Goal: Task Accomplishment & Management: Use online tool/utility

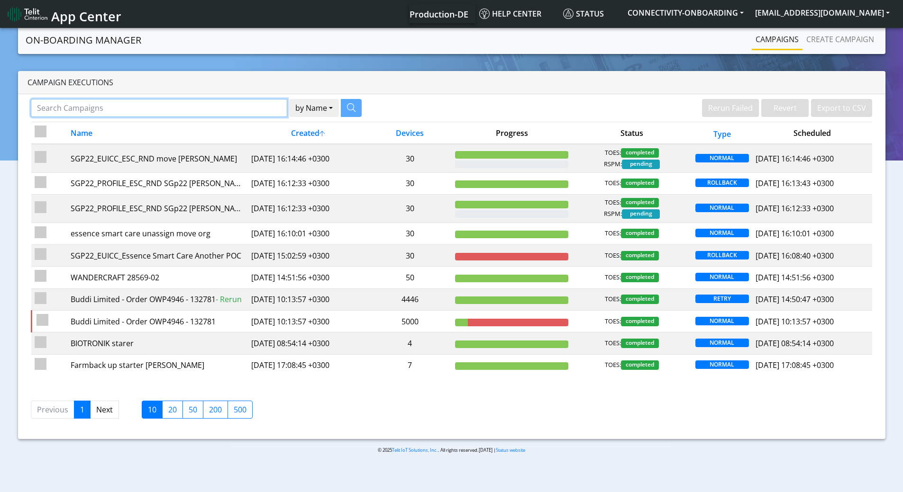
click at [210, 113] on input "Search Campaigns" at bounding box center [159, 108] width 256 height 18
paste input "89358151000017352892"
type input "89358151000017352892"
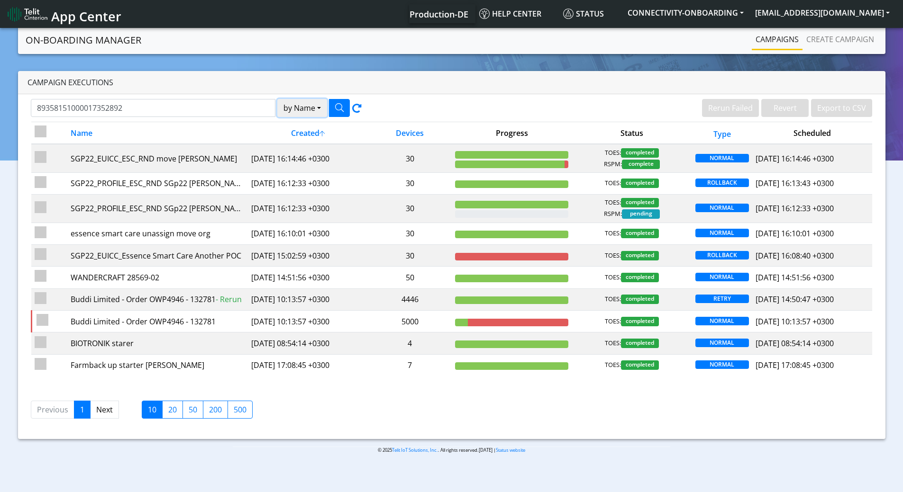
click at [299, 112] on button "by Name" at bounding box center [302, 108] width 50 height 18
click at [304, 143] on button "Device" at bounding box center [315, 144] width 75 height 15
click at [338, 107] on icon "button" at bounding box center [339, 107] width 9 height 9
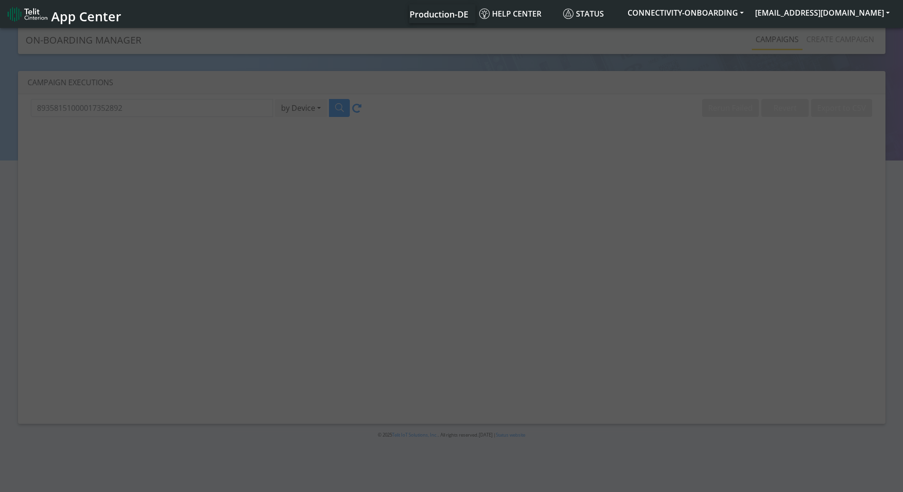
click at [339, 178] on div at bounding box center [451, 261] width 903 height 470
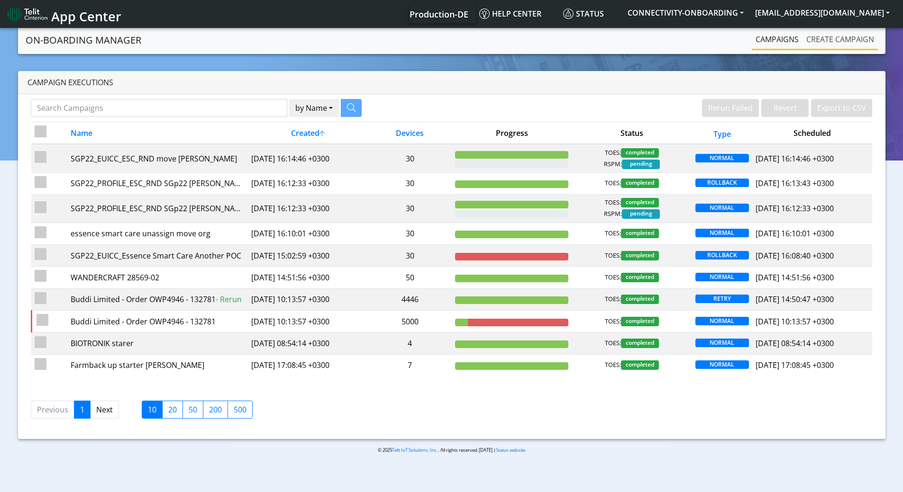
click at [822, 39] on link "Create campaign" at bounding box center [840, 39] width 75 height 19
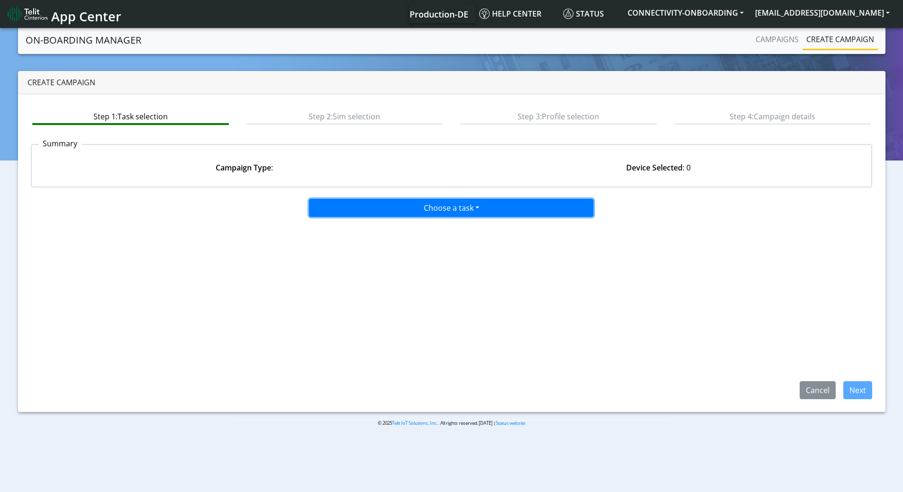
click at [413, 209] on button "Choose a task" at bounding box center [451, 208] width 284 height 18
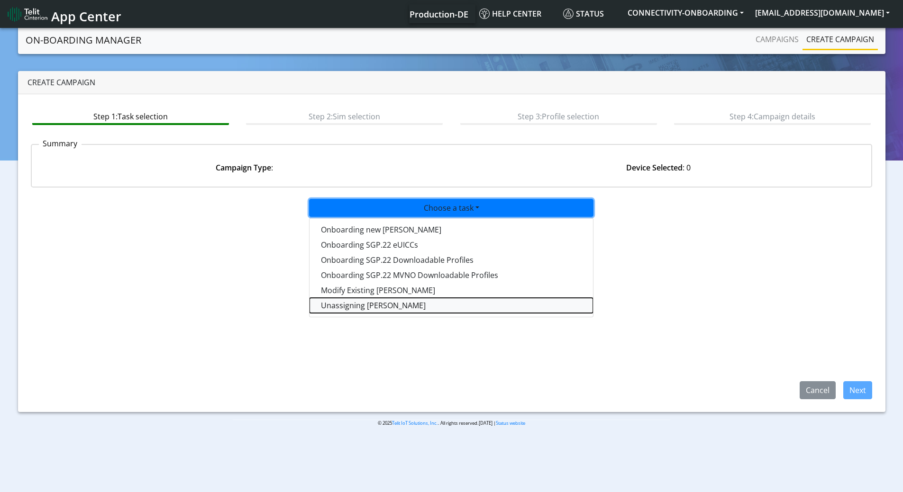
click at [373, 303] on taskunassign-dropdown "Unassigning SIMs" at bounding box center [451, 305] width 283 height 15
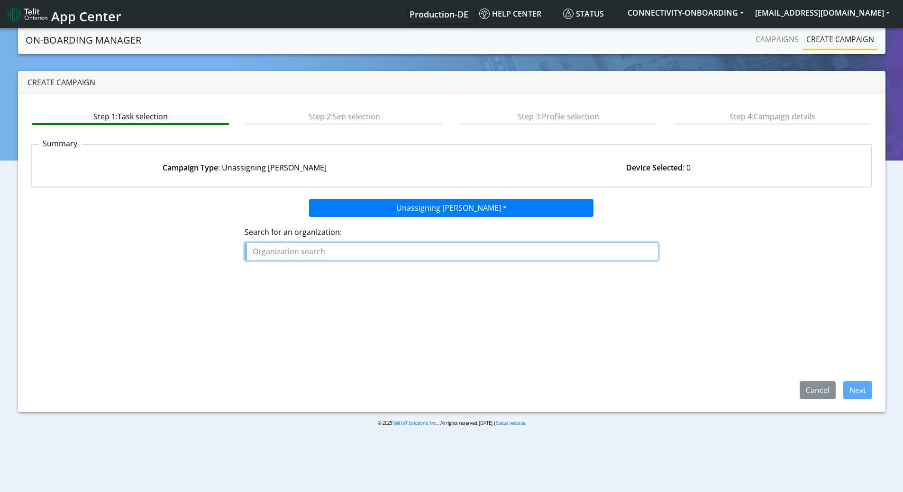
click at [346, 254] on input "text" at bounding box center [452, 252] width 414 height 18
type input "א"
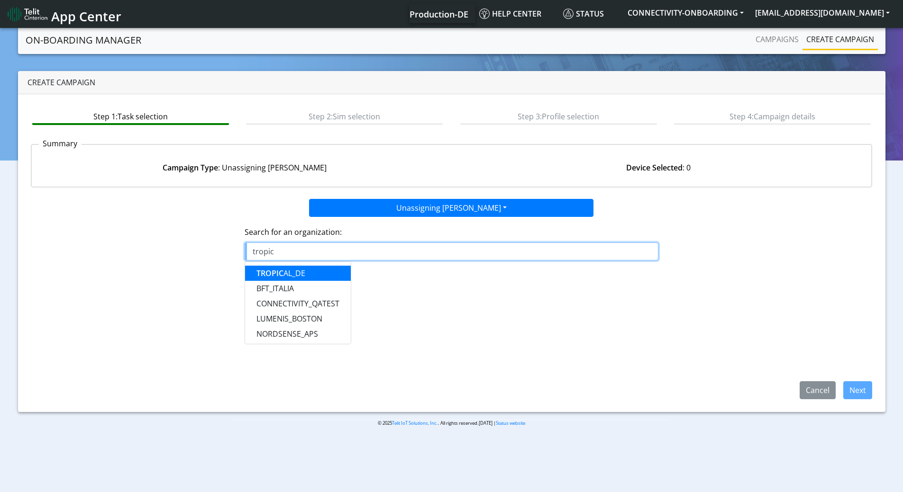
click at [308, 270] on button "TROPIC AL_DE" at bounding box center [298, 273] width 106 height 15
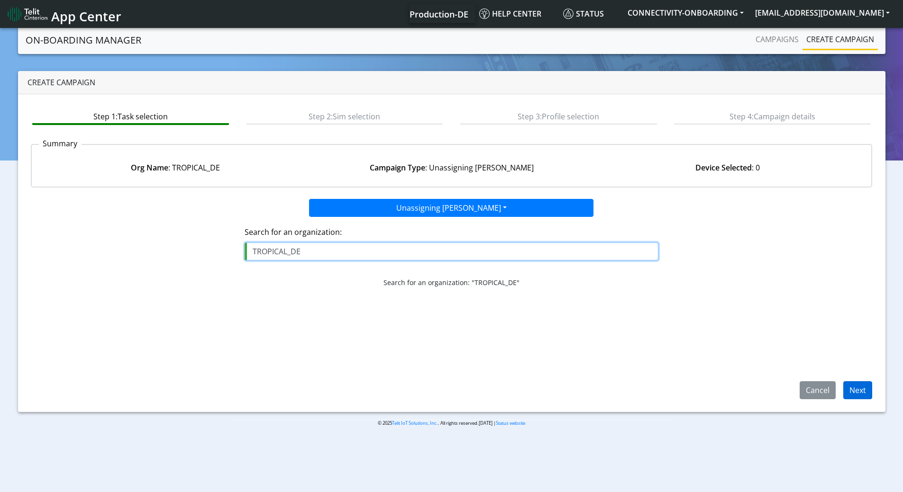
type input "TROPICAL_DE"
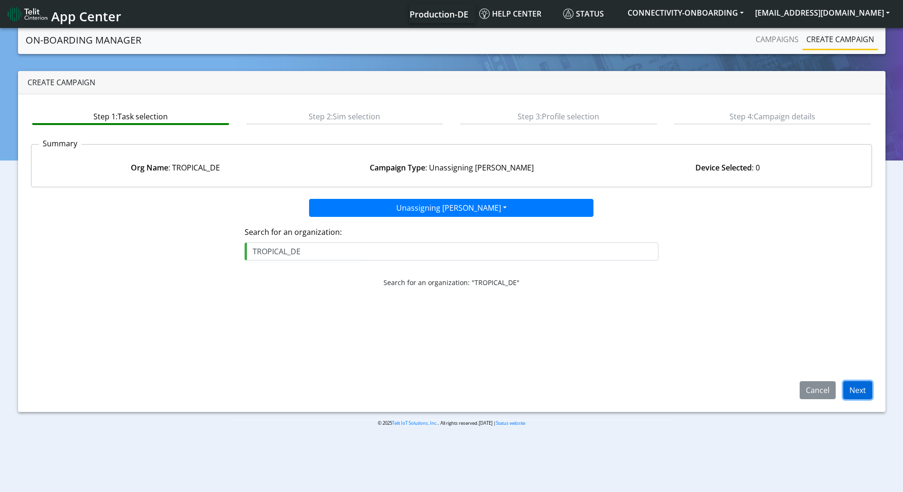
click at [853, 389] on button "Next" at bounding box center [857, 391] width 29 height 18
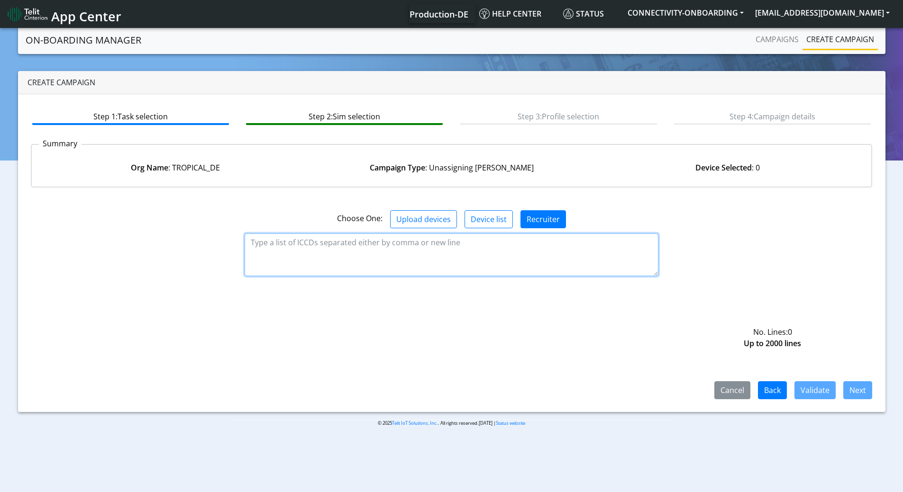
click at [259, 245] on textarea at bounding box center [452, 255] width 414 height 43
paste textarea "89358151000017352892"
click at [248, 254] on textarea "89358151000017352892" at bounding box center [452, 255] width 414 height 43
paste textarea "89358152000000028698"
click at [325, 261] on textarea "89358151000017352892 89358152000000028698" at bounding box center [452, 255] width 414 height 43
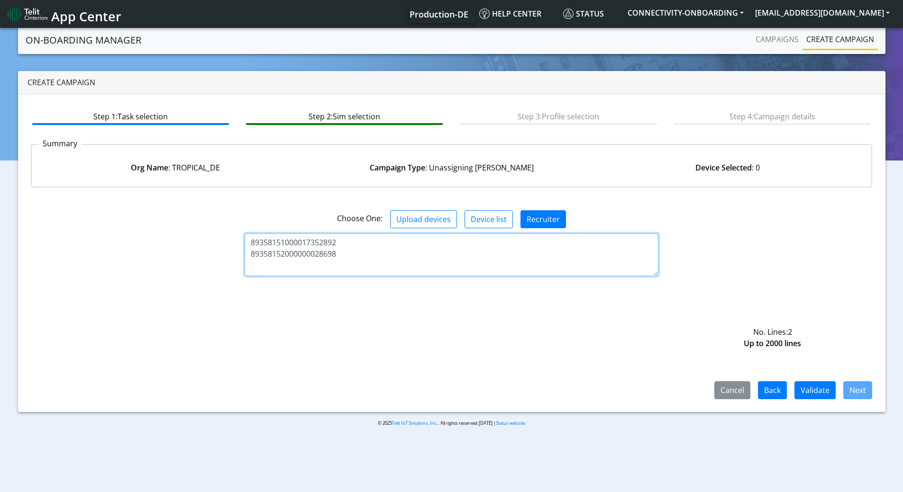
paste textarea "89358151000008433941"
type textarea "89358151000017352892 89358152000000028698 89358151000008433941"
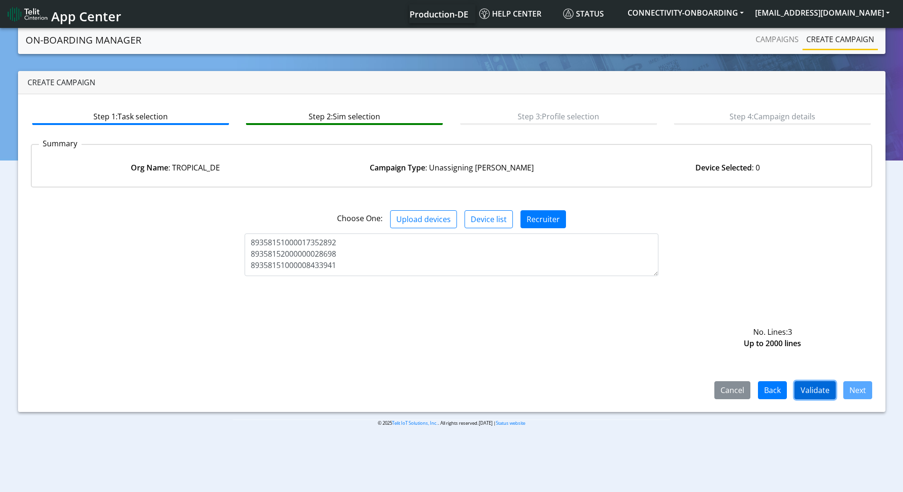
click at [822, 390] on button "Validate" at bounding box center [814, 391] width 41 height 18
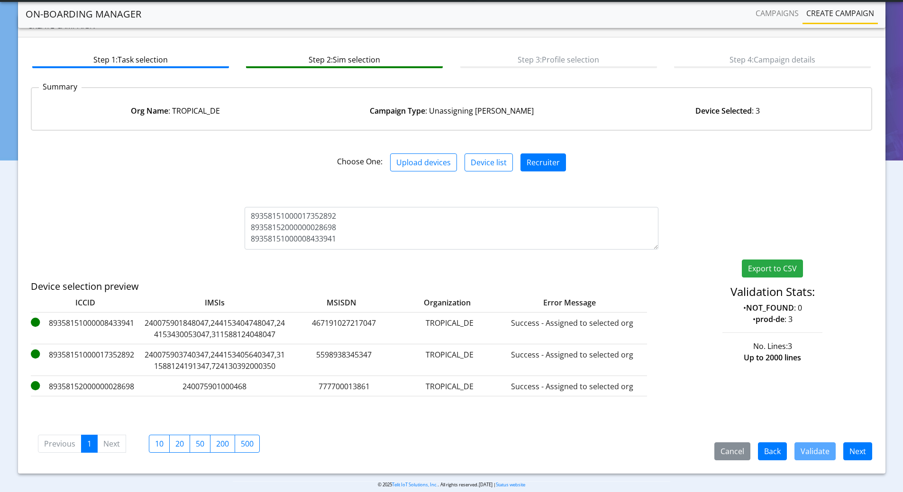
scroll to position [42, 0]
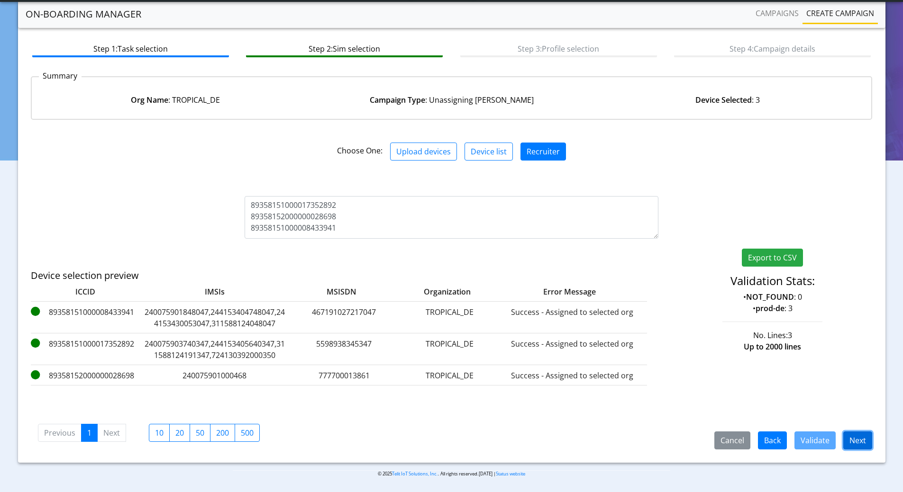
drag, startPoint x: 866, startPoint y: 438, endPoint x: 861, endPoint y: 439, distance: 5.8
click at [866, 438] on button "Next" at bounding box center [857, 441] width 29 height 18
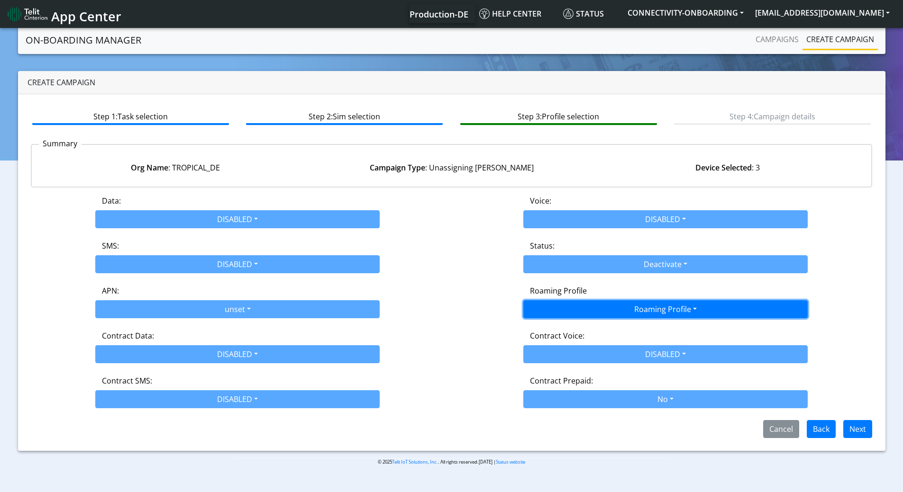
click at [633, 306] on button "Roaming Profile" at bounding box center [665, 310] width 284 height 18
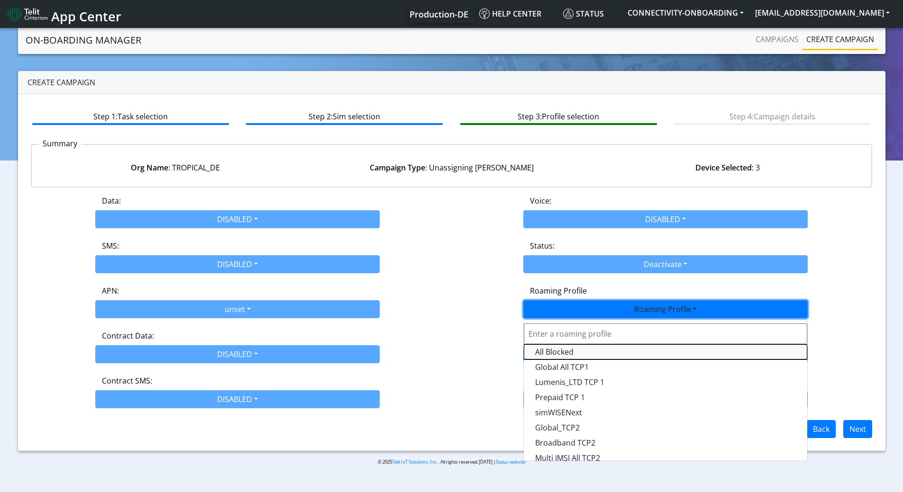
click at [579, 348] on Profile-dropdown "All Blocked" at bounding box center [665, 352] width 283 height 15
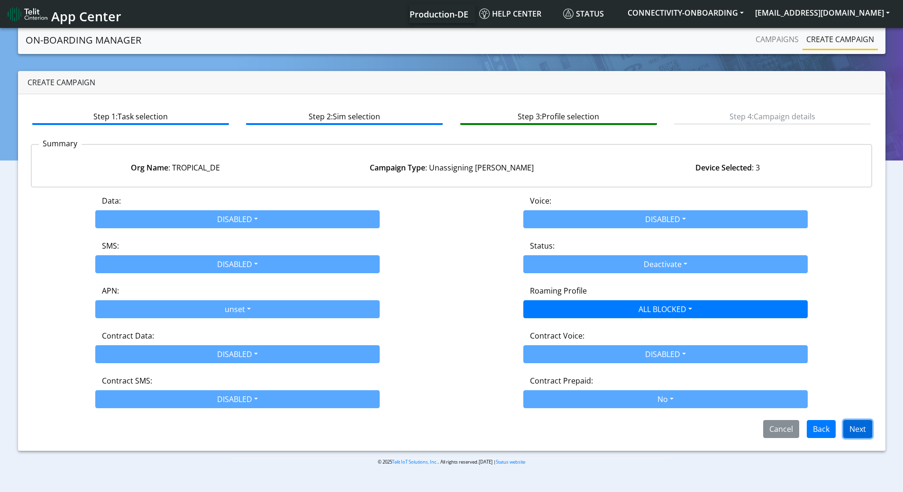
click at [859, 435] on button "Next" at bounding box center [857, 429] width 29 height 18
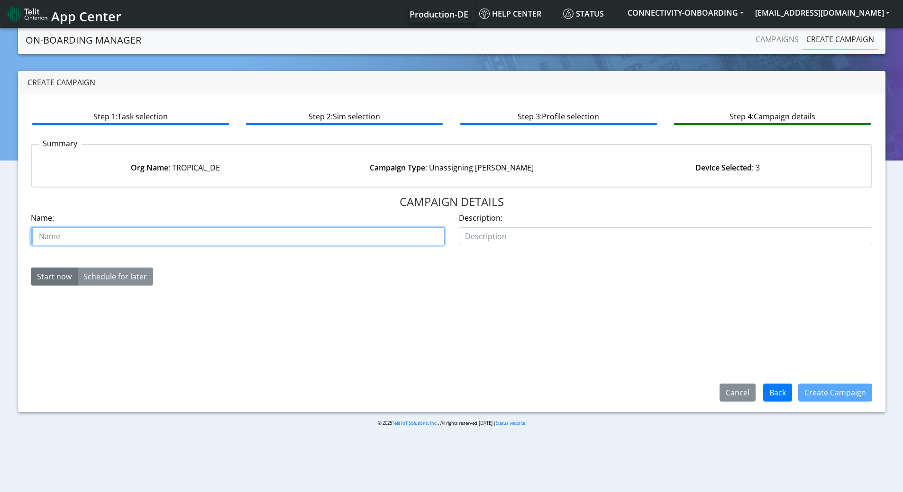
click at [103, 240] on input "text" at bounding box center [238, 237] width 414 height 18
type input "Delete_Eitan_3Cfir"
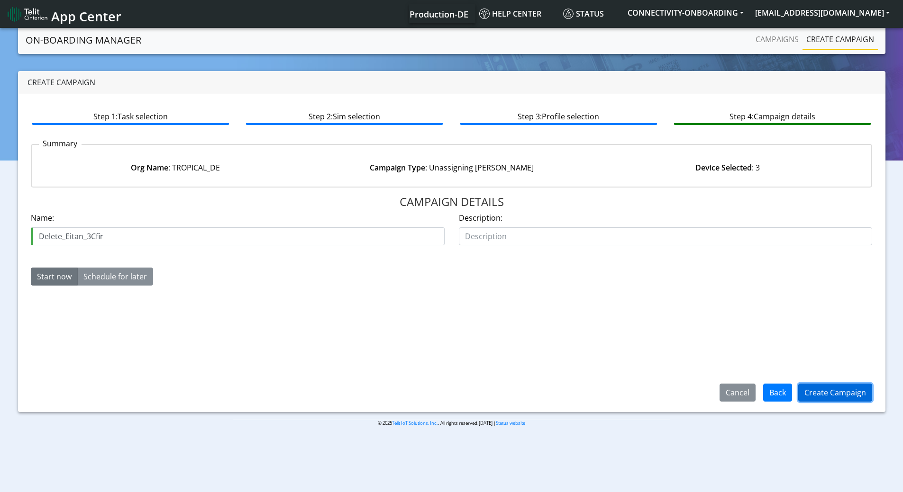
click at [848, 393] on button "Create Campaign" at bounding box center [835, 393] width 74 height 18
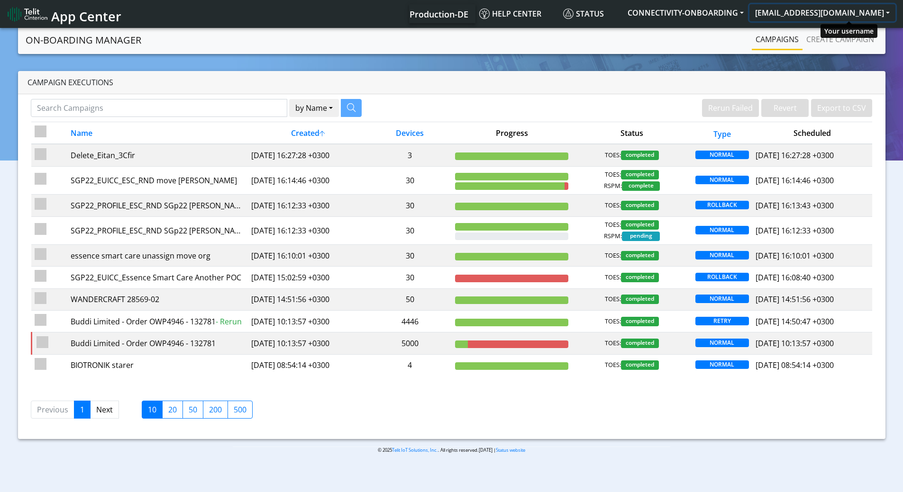
click at [830, 10] on button "[EMAIL_ADDRESS][DOMAIN_NAME]" at bounding box center [822, 12] width 146 height 17
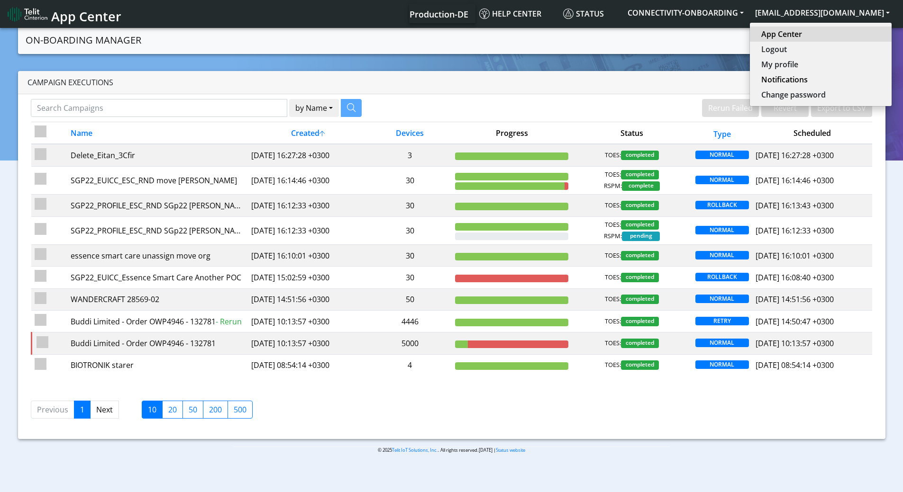
click at [818, 29] on link "App Center" at bounding box center [820, 33] width 119 height 11
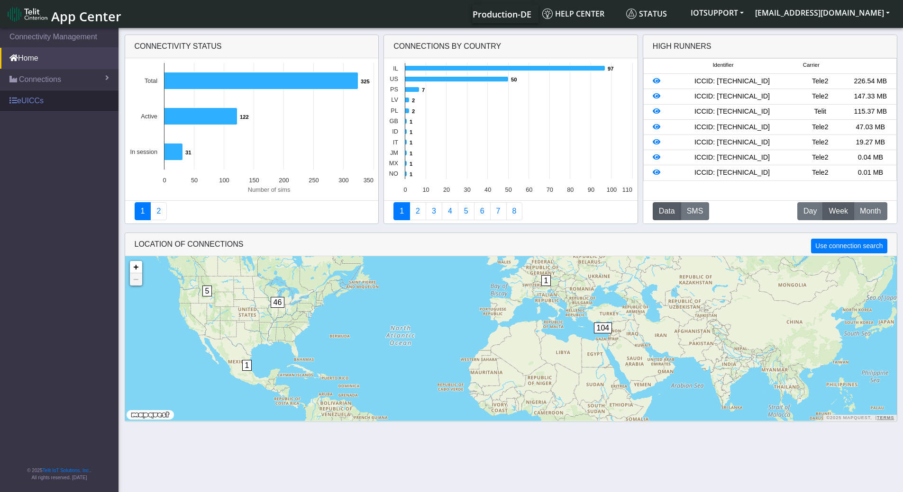
click at [42, 109] on link "eUICCs" at bounding box center [59, 101] width 119 height 21
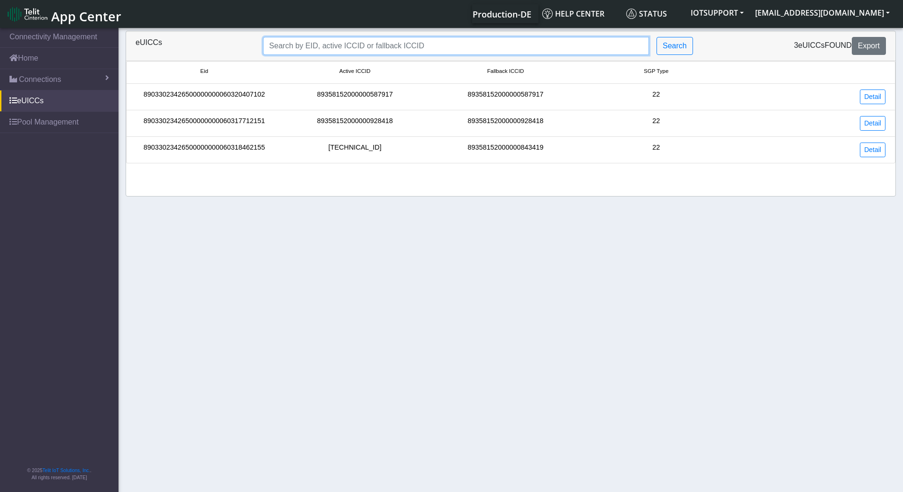
drag, startPoint x: 342, startPoint y: 52, endPoint x: 347, endPoint y: 55, distance: 5.9
click at [342, 52] on input "Search..." at bounding box center [456, 46] width 386 height 18
paste input "89358152000000843419"
type input "89358152000000843419"
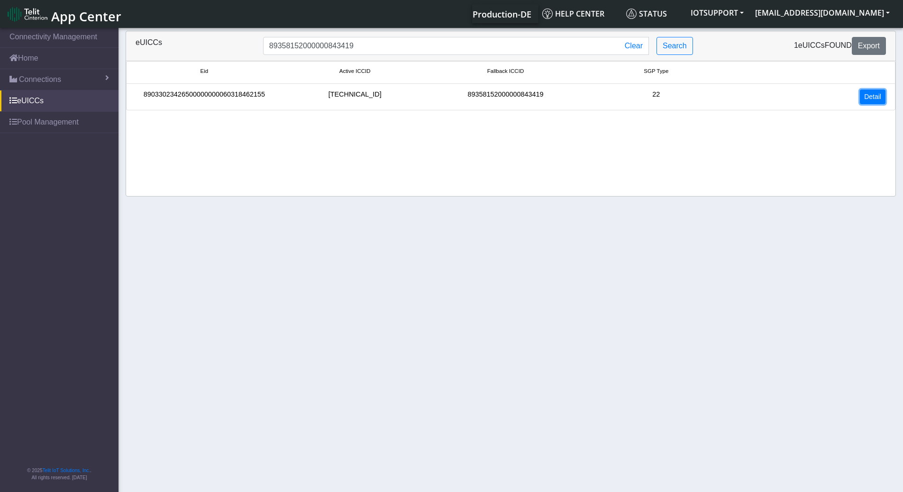
click at [882, 90] on link "Detail" at bounding box center [873, 97] width 26 height 15
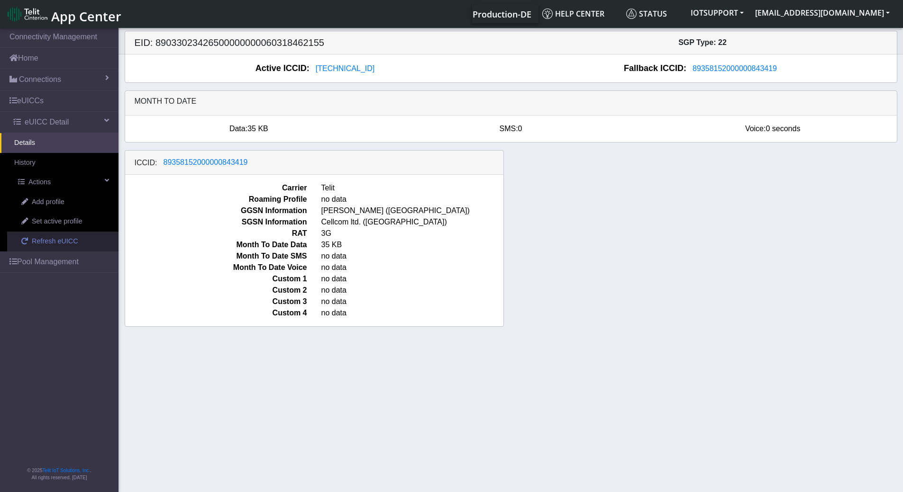
click at [57, 241] on span "Refresh eUICC" at bounding box center [55, 242] width 46 height 10
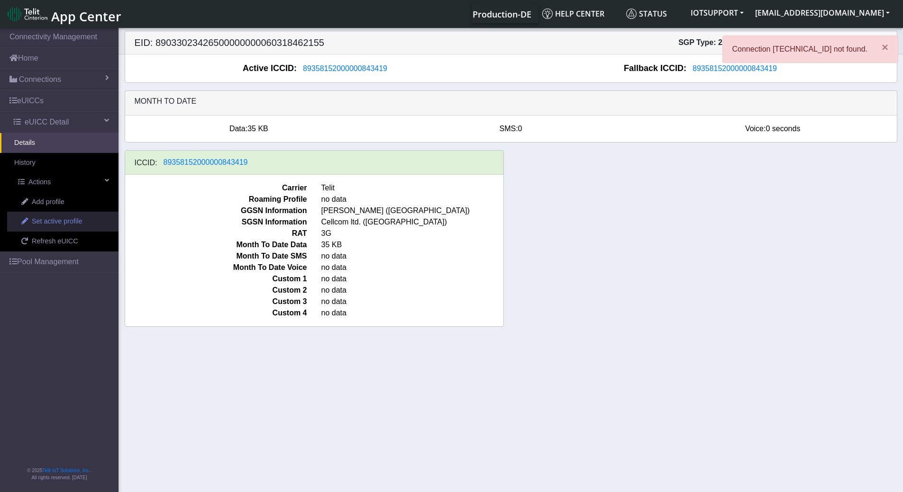
click at [66, 223] on span "Set active profile" at bounding box center [57, 222] width 50 height 10
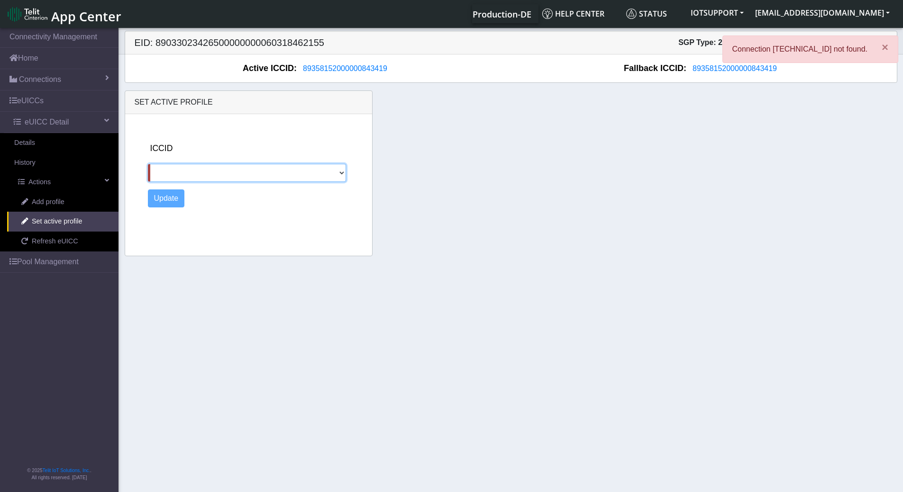
click at [340, 172] on select "[TECHNICAL_ID]" at bounding box center [247, 173] width 199 height 18
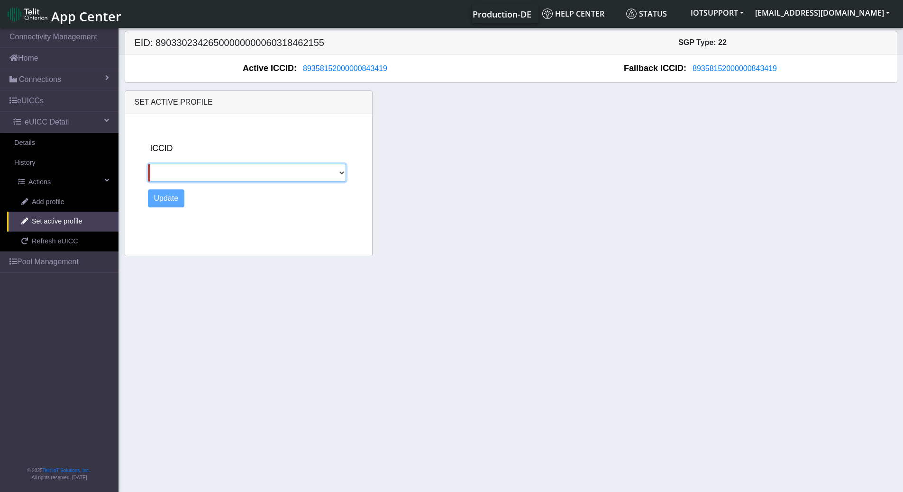
click at [343, 168] on select "[TECHNICAL_ID]" at bounding box center [247, 173] width 199 height 18
click at [347, 123] on div "ICCID 89462008025000000062 Update" at bounding box center [258, 183] width 228 height 138
click at [341, 173] on select "[TECHNICAL_ID]" at bounding box center [247, 173] width 199 height 18
select select "[TECHNICAL_ID]"
click at [148, 164] on select "[TECHNICAL_ID]" at bounding box center [247, 173] width 199 height 18
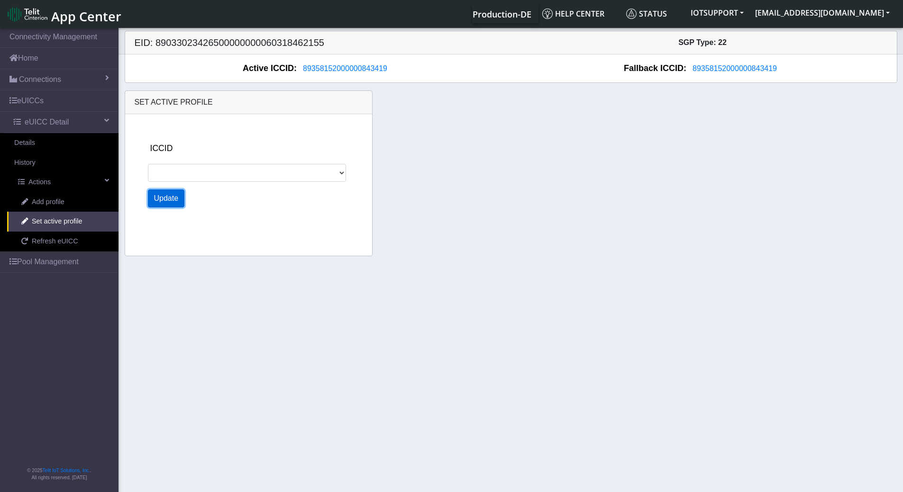
click at [166, 200] on button "Update" at bounding box center [166, 199] width 37 height 18
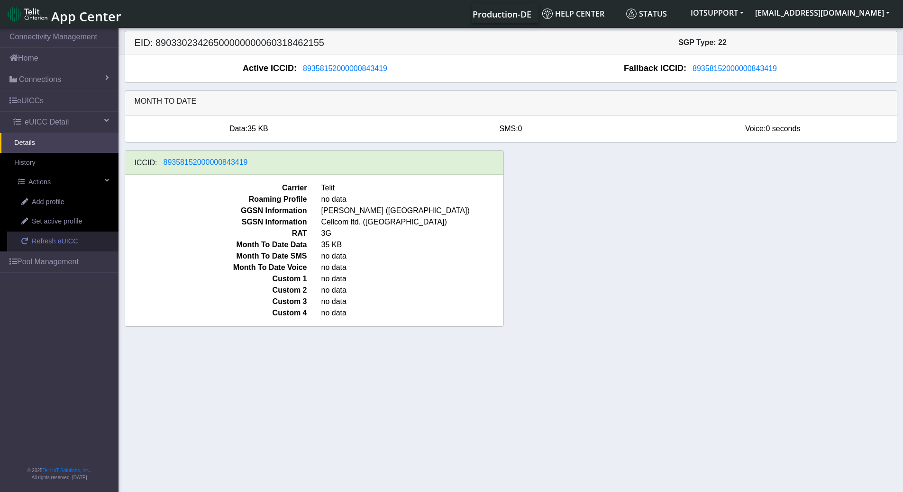
click at [49, 238] on span "Refresh eUICC" at bounding box center [55, 242] width 46 height 10
click at [58, 237] on span "Refresh eUICC" at bounding box center [55, 242] width 46 height 10
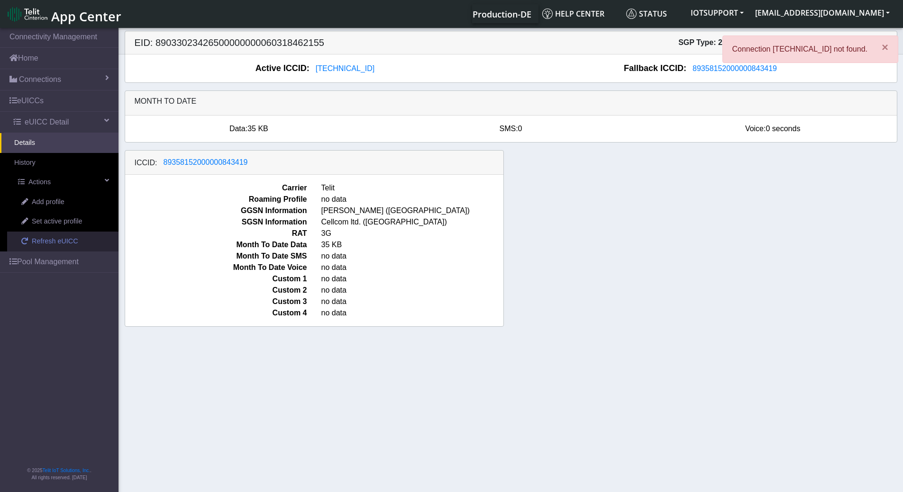
click at [58, 240] on span "Refresh eUICC" at bounding box center [55, 242] width 46 height 10
click at [37, 244] on span "Refresh eUICC" at bounding box center [55, 242] width 46 height 10
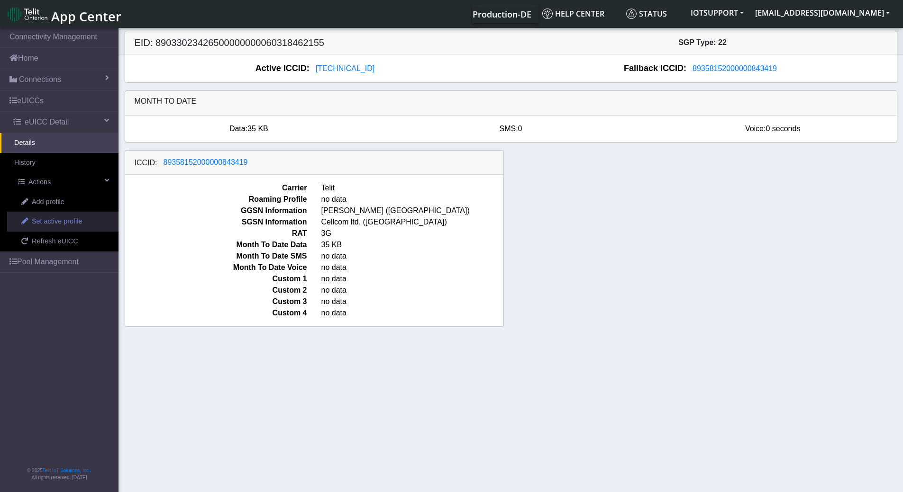
click at [56, 222] on span "Set active profile" at bounding box center [57, 222] width 50 height 10
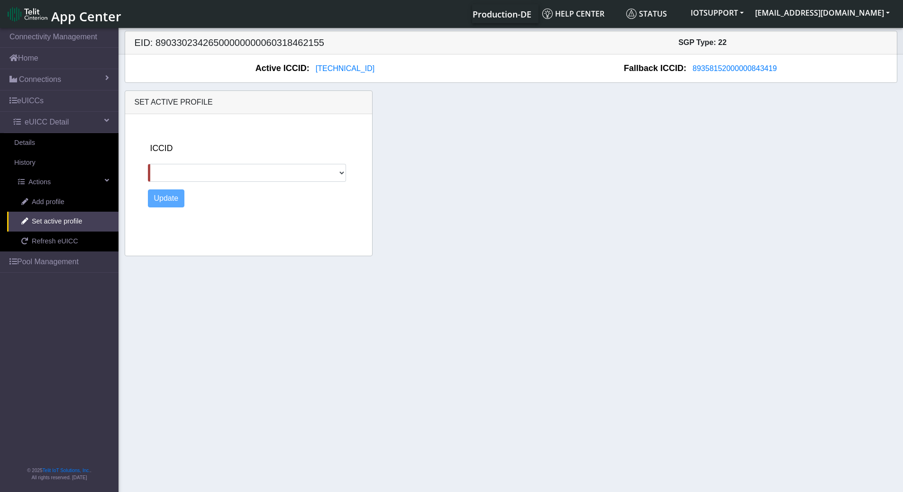
click at [350, 167] on div "ICCID 89358152000000843419" at bounding box center [258, 162] width 220 height 40
click at [343, 174] on select "89358152000000843419" at bounding box center [247, 173] width 199 height 18
select select "89358152000000843419"
click at [148, 164] on select "89358152000000843419" at bounding box center [247, 173] width 199 height 18
click at [163, 200] on button "Update" at bounding box center [166, 199] width 37 height 18
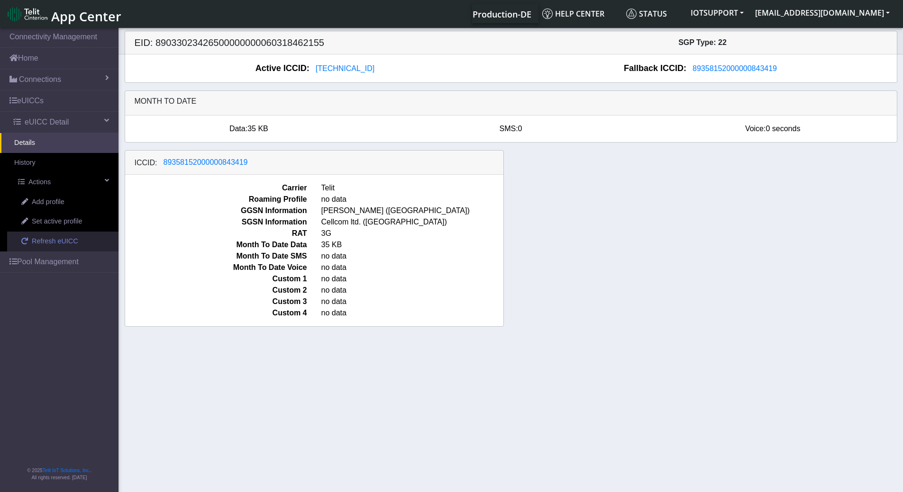
click at [57, 246] on span "Refresh eUICC" at bounding box center [55, 242] width 46 height 10
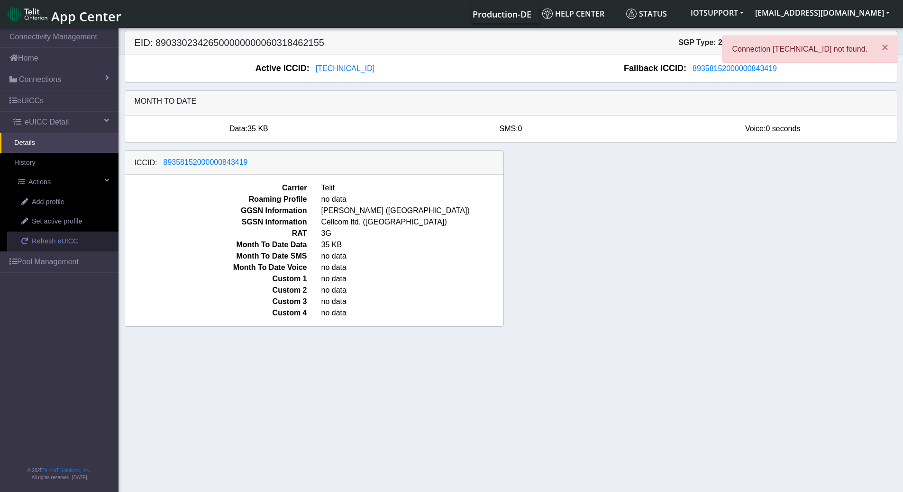
click at [48, 242] on span "Refresh eUICC" at bounding box center [55, 242] width 46 height 10
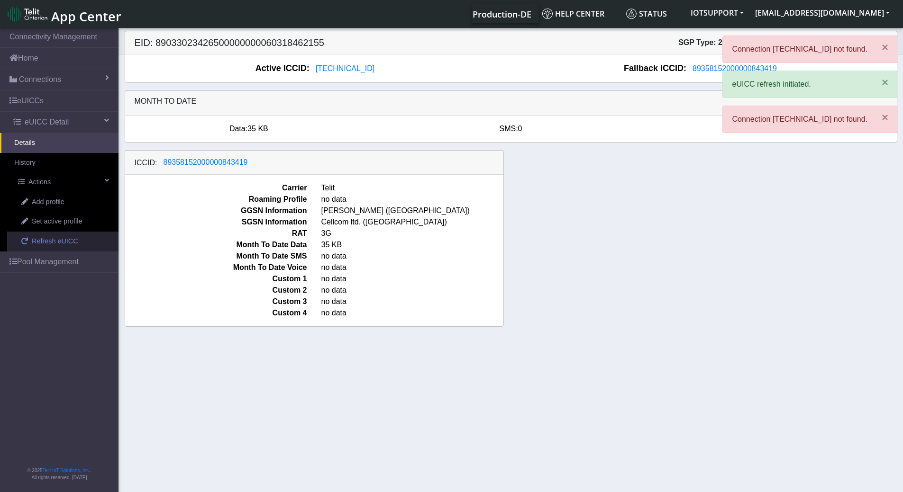
click at [54, 243] on span "Refresh eUICC" at bounding box center [55, 242] width 46 height 10
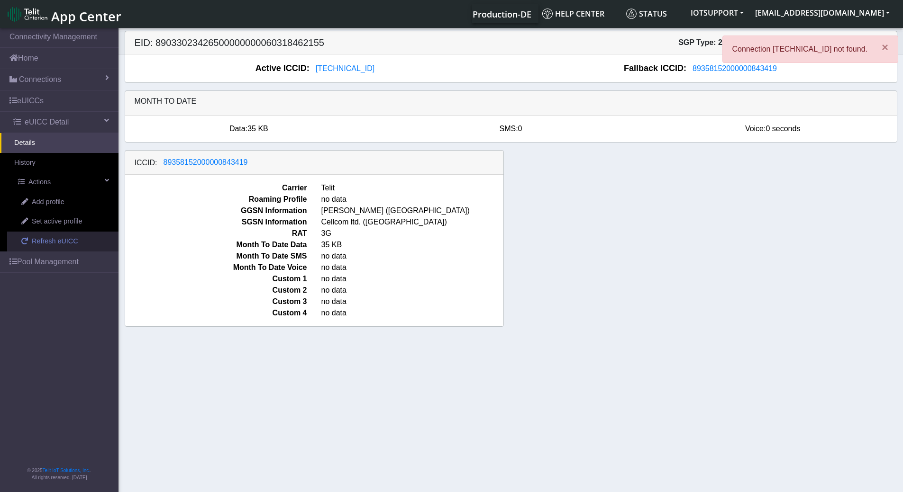
click at [35, 246] on span "Refresh eUICC" at bounding box center [55, 242] width 46 height 10
click at [61, 240] on span "Refresh eUICC" at bounding box center [55, 242] width 46 height 10
click at [74, 238] on span "Refresh eUICC" at bounding box center [55, 242] width 46 height 10
click at [64, 243] on span "Refresh eUICC" at bounding box center [55, 242] width 46 height 10
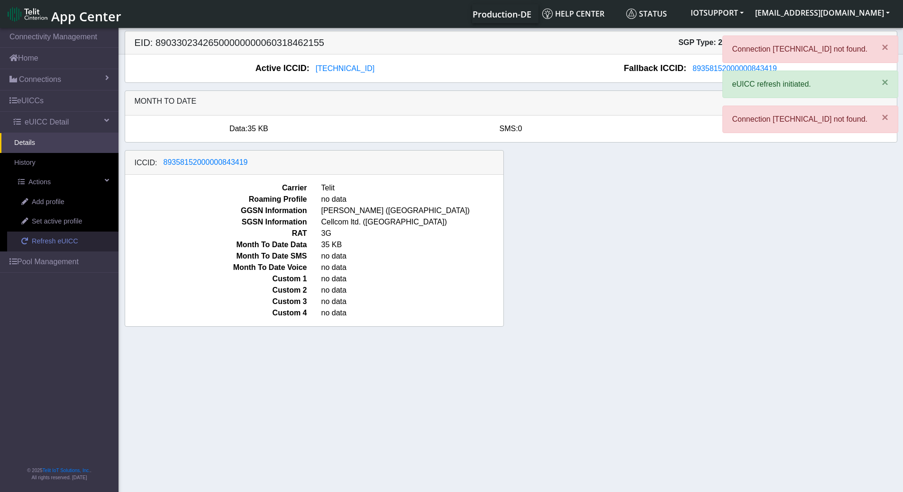
click at [64, 243] on span "Refresh eUICC" at bounding box center [55, 242] width 46 height 10
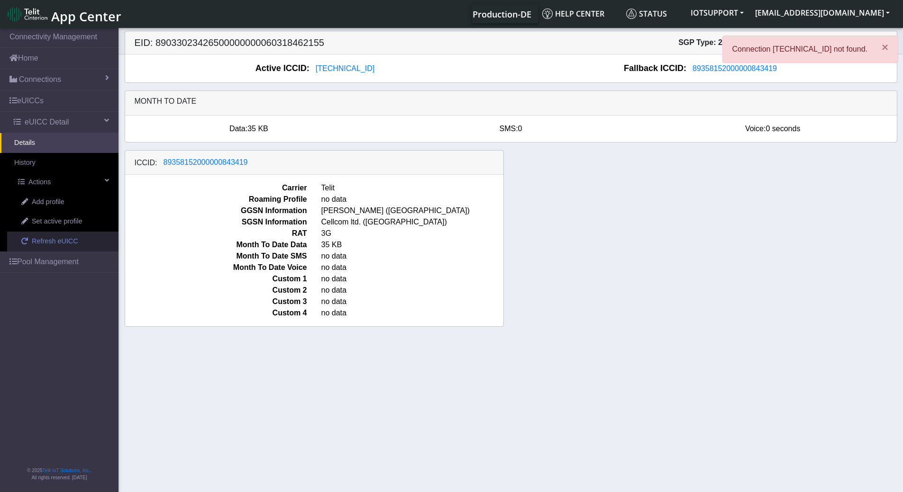
click at [59, 240] on span "Refresh eUICC" at bounding box center [55, 242] width 46 height 10
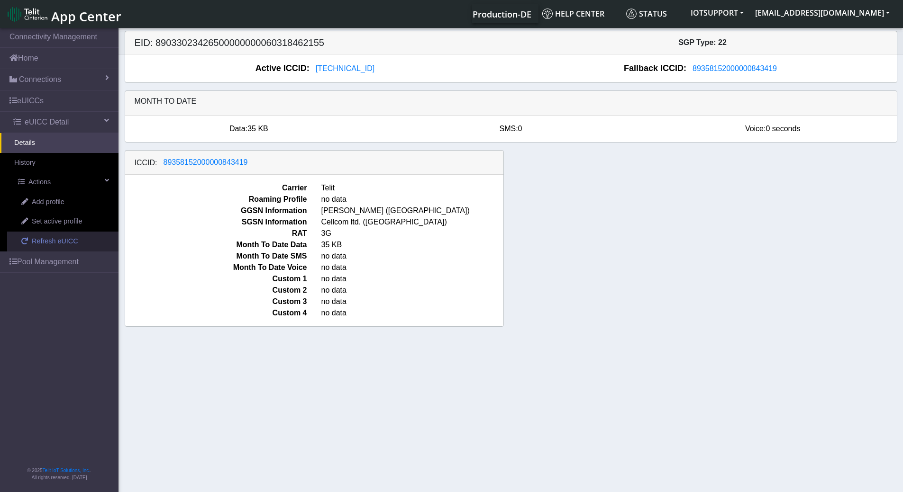
click at [38, 242] on span "Refresh eUICC" at bounding box center [55, 242] width 46 height 10
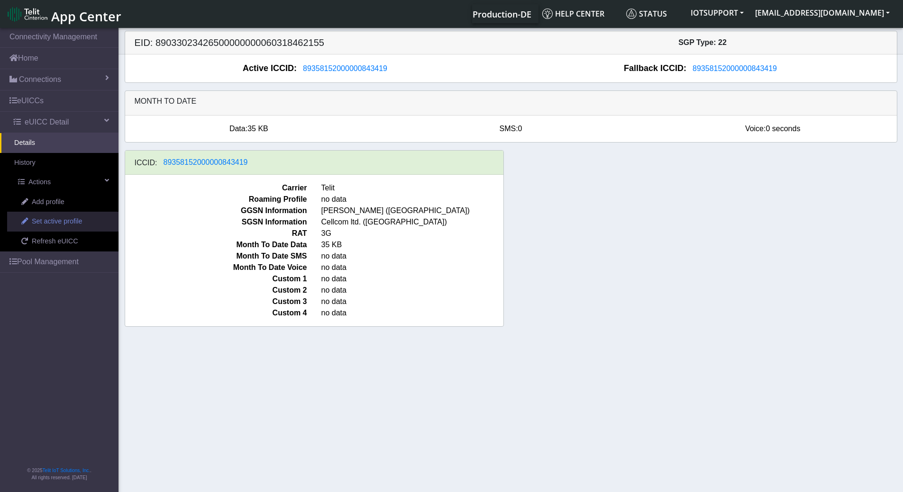
click at [44, 226] on span "Set active profile" at bounding box center [57, 222] width 50 height 10
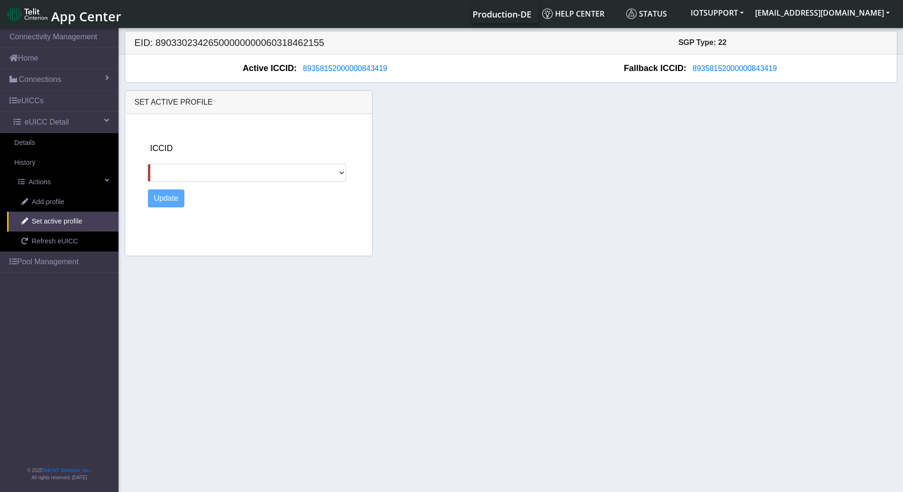
click at [220, 150] on div "ICCID 89462008025000000062" at bounding box center [258, 162] width 220 height 40
drag, startPoint x: 218, startPoint y: 170, endPoint x: 217, endPoint y: 182, distance: 11.5
click at [218, 171] on select "[TECHNICAL_ID]" at bounding box center [247, 173] width 199 height 18
select select "[TECHNICAL_ID]"
click at [148, 164] on select "[TECHNICAL_ID]" at bounding box center [247, 173] width 199 height 18
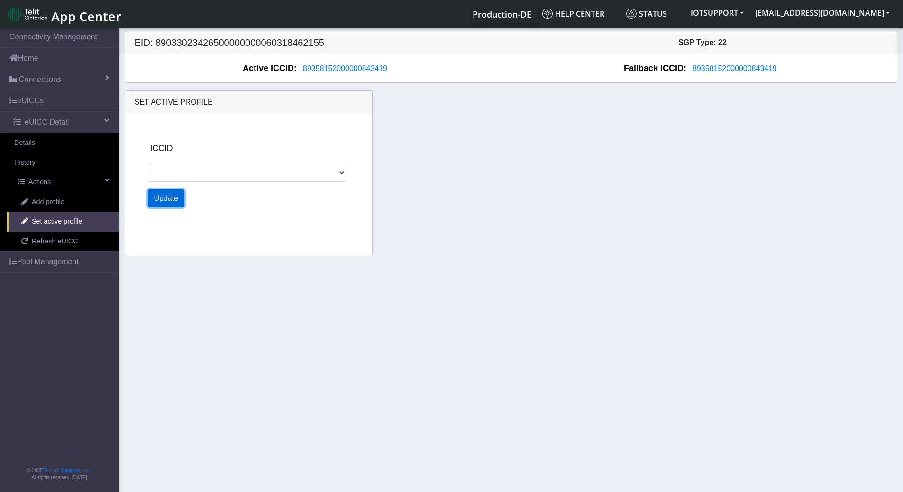
click at [173, 205] on button "Update" at bounding box center [166, 199] width 37 height 18
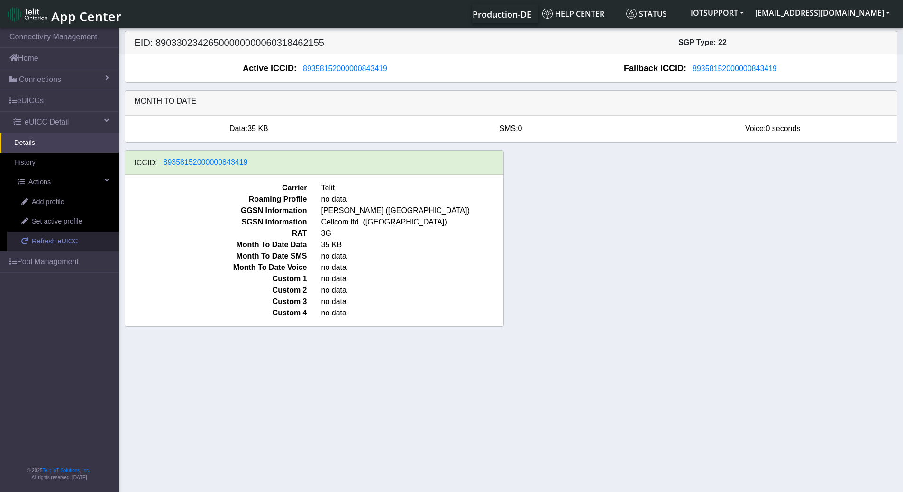
click at [53, 240] on span "Refresh eUICC" at bounding box center [55, 242] width 46 height 10
click at [55, 239] on span "Refresh eUICC" at bounding box center [55, 242] width 46 height 10
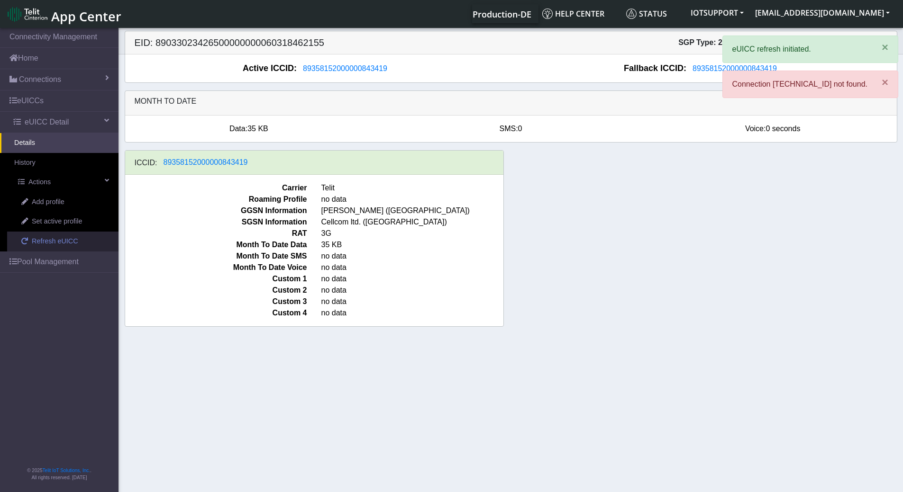
click at [55, 239] on span "Refresh eUICC" at bounding box center [55, 242] width 46 height 10
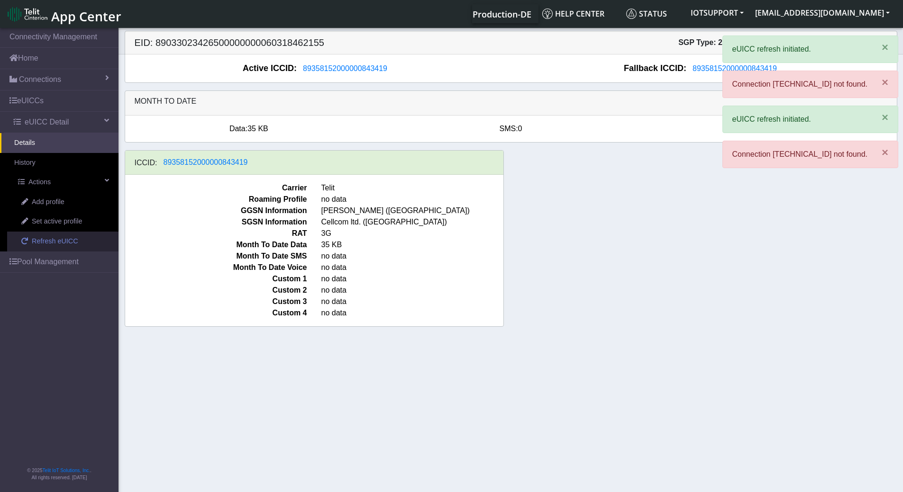
click at [55, 239] on span "Refresh eUICC" at bounding box center [55, 242] width 46 height 10
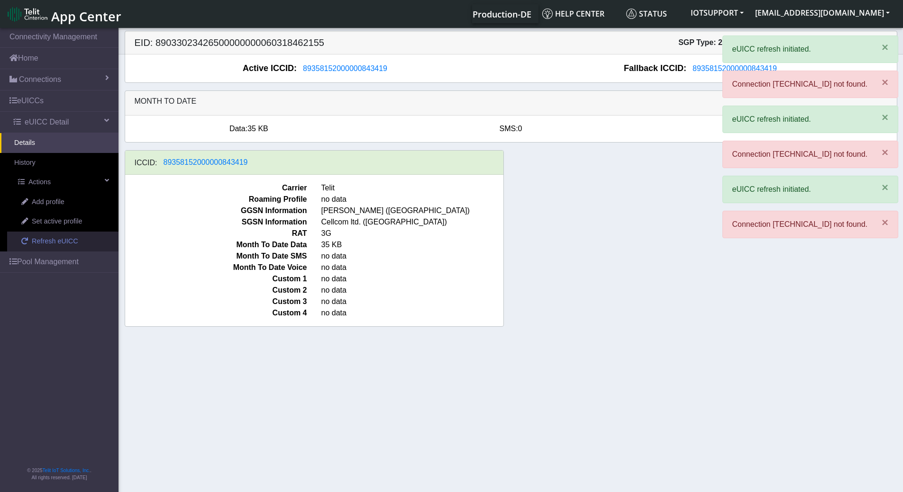
click at [55, 239] on span "Refresh eUICC" at bounding box center [55, 242] width 46 height 10
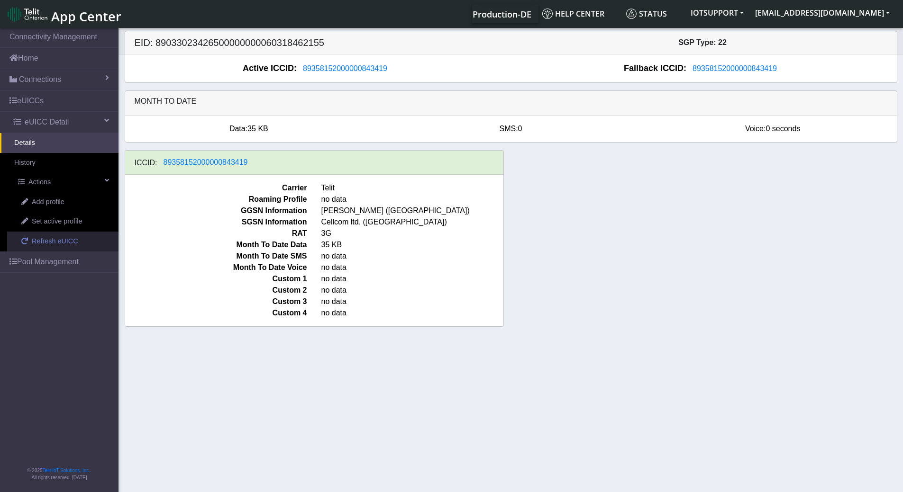
click at [51, 243] on span "Refresh eUICC" at bounding box center [55, 242] width 46 height 10
click at [65, 246] on span "Refresh eUICC" at bounding box center [55, 242] width 46 height 10
click at [45, 243] on span "Refresh eUICC" at bounding box center [55, 242] width 46 height 10
